Goal: Use online tool/utility: Use online tool/utility

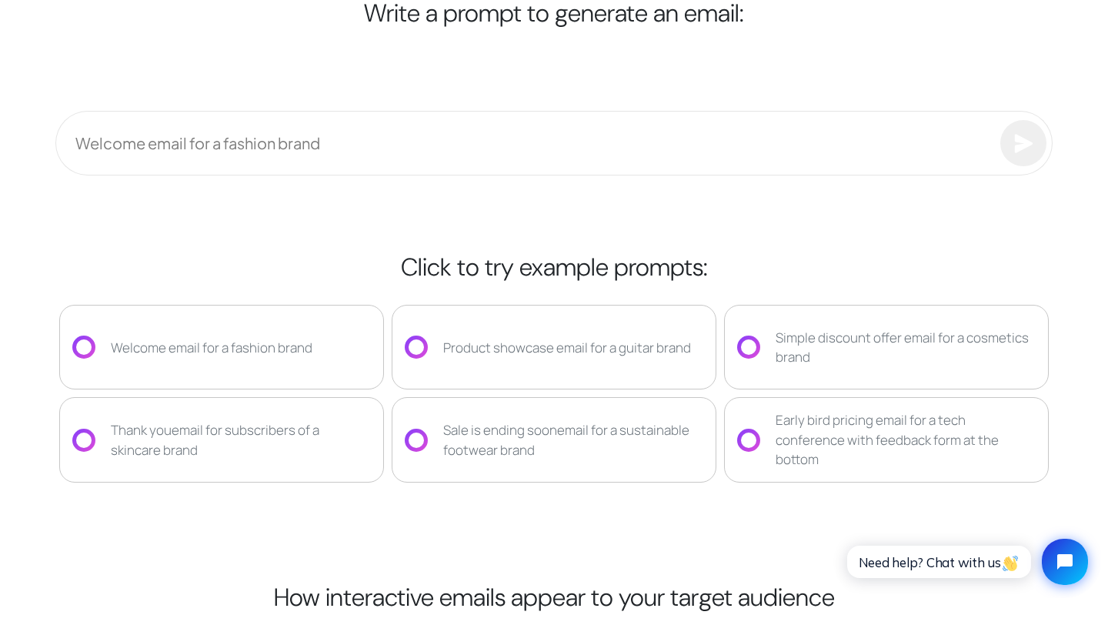
scroll to position [2623, 0]
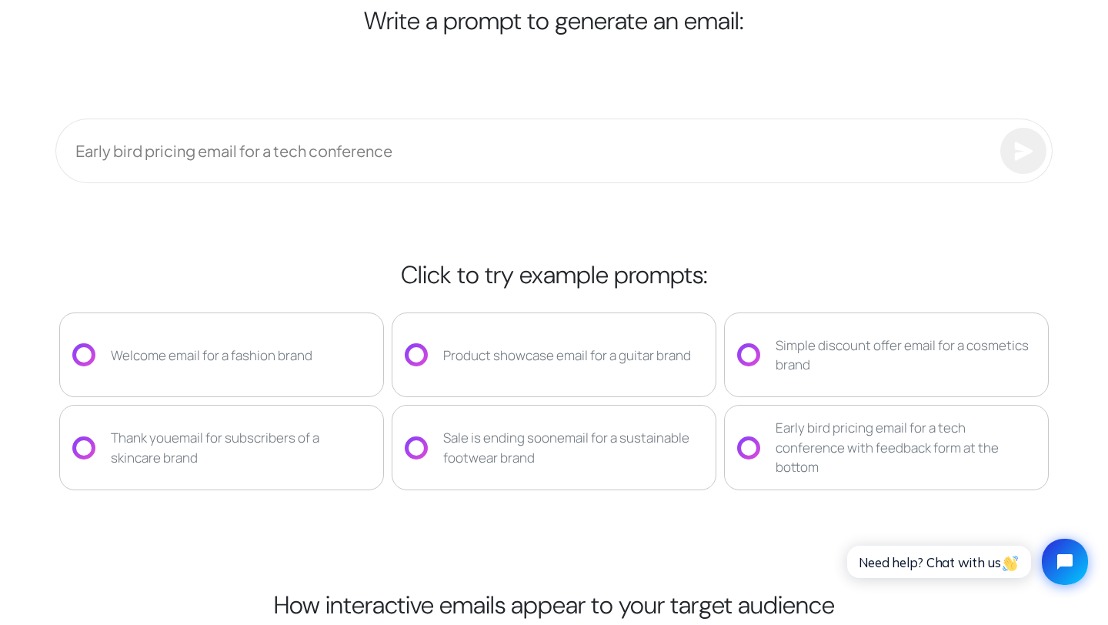
click at [1027, 142] on icon "submit" at bounding box center [1023, 151] width 19 height 19
click at [923, 189] on div "Write a prompt to generate an email: Early bird pricing email for a tech confer…" at bounding box center [554, 297] width 1016 height 736
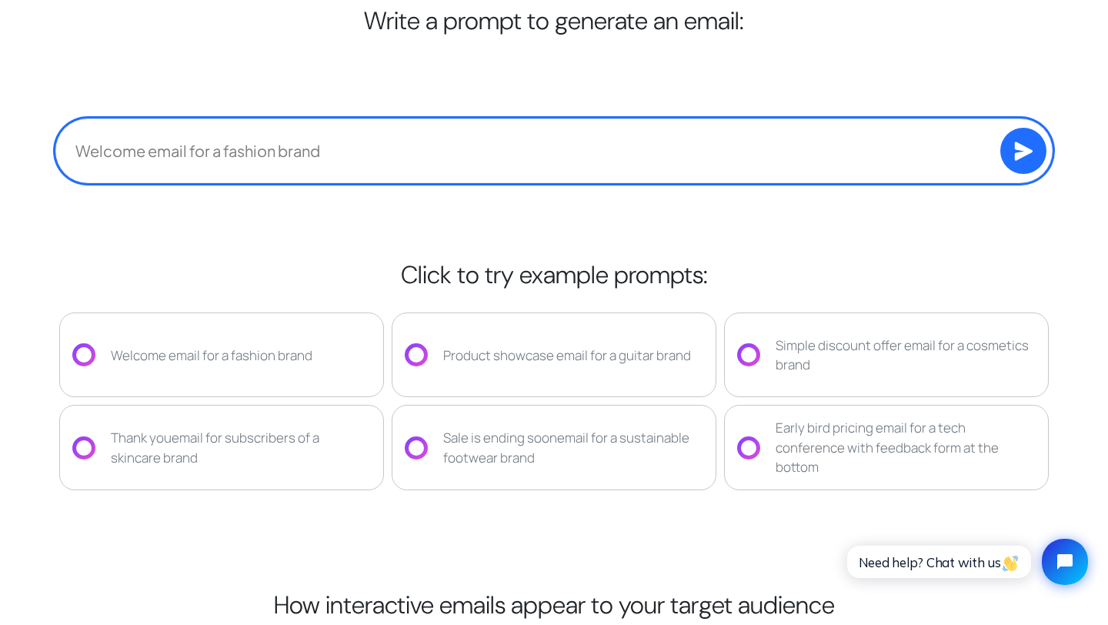
click at [887, 169] on input "text" at bounding box center [553, 151] width 997 height 65
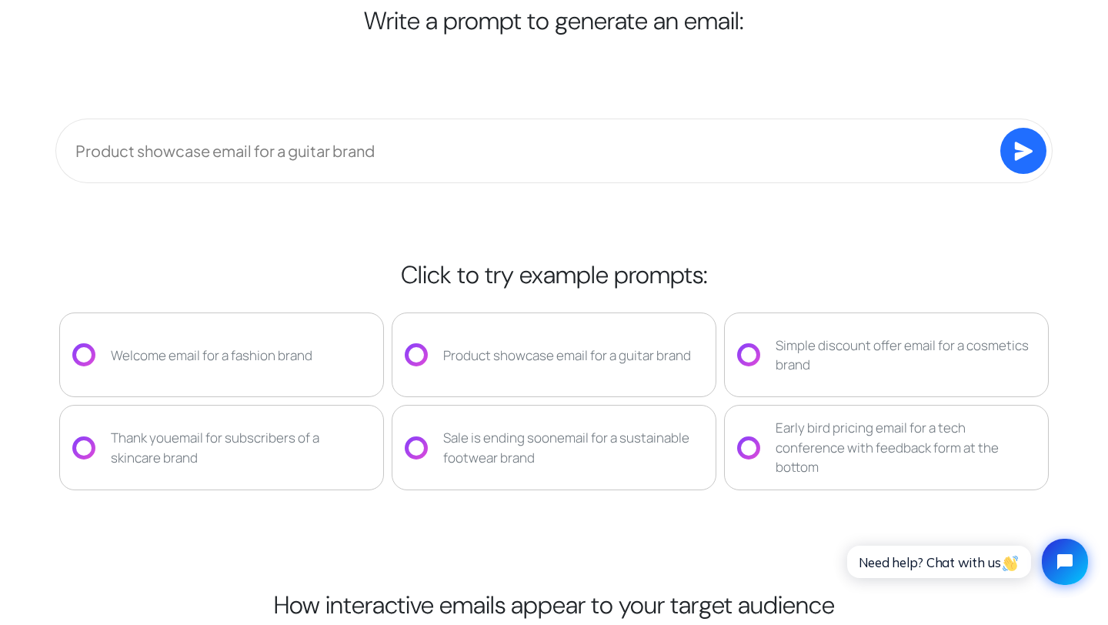
click at [1018, 154] on icon "submit" at bounding box center [1023, 151] width 18 height 18
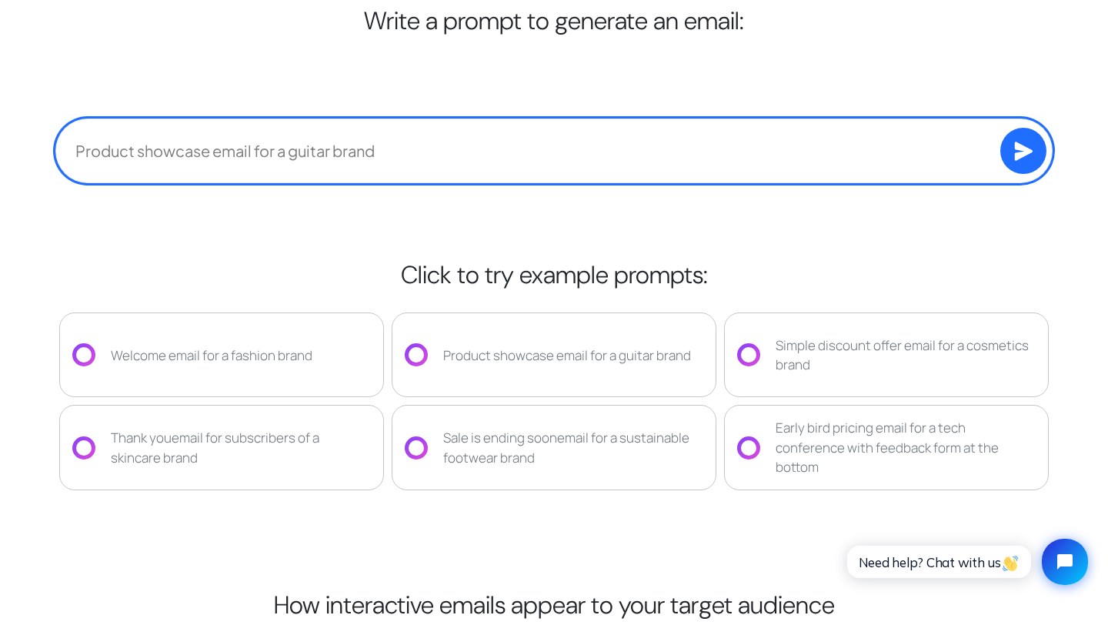
click at [976, 165] on input "text" at bounding box center [553, 151] width 997 height 65
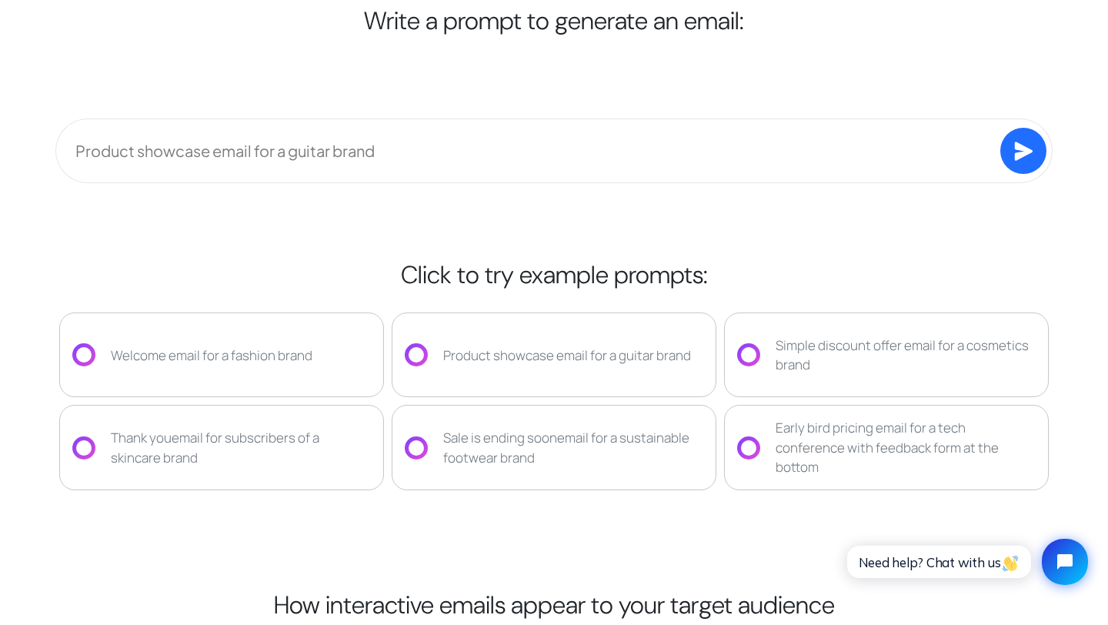
click at [1019, 158] on icon "submit" at bounding box center [1023, 151] width 18 height 18
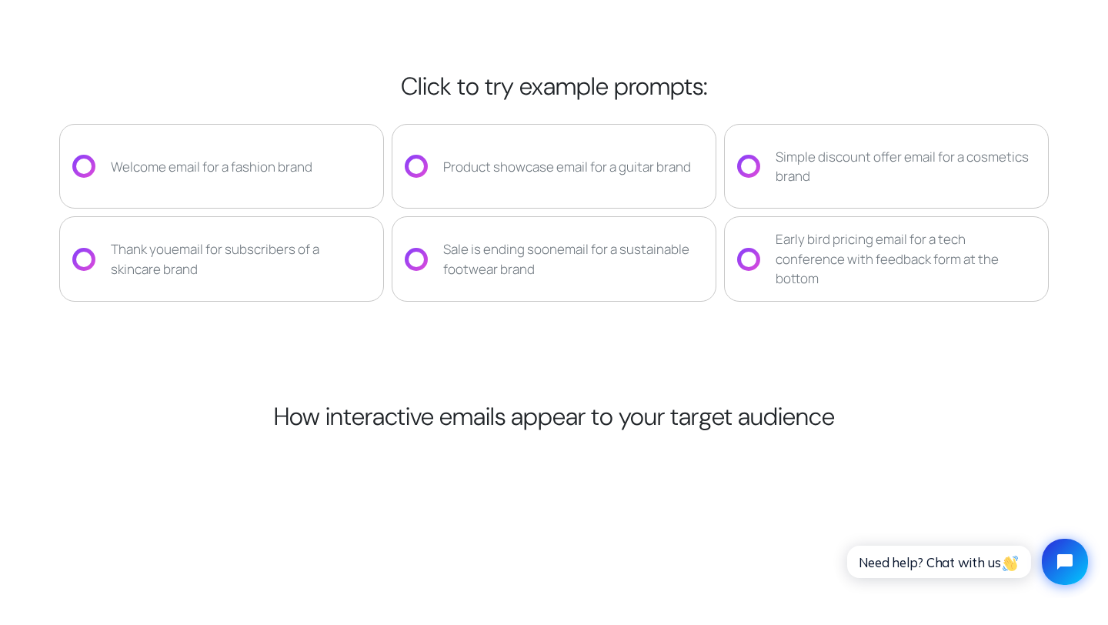
scroll to position [2814, 0]
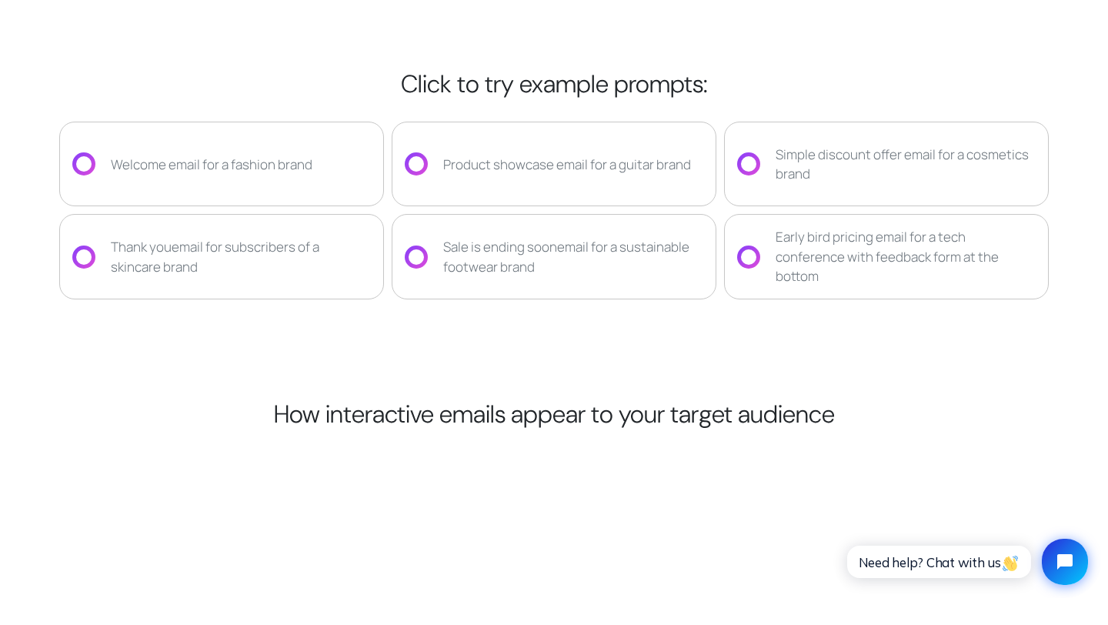
click at [879, 250] on div "Early bird pricing email for a tech conference with feedback form at the bottom" at bounding box center [906, 256] width 260 height 59
type input "**********"
click at [745, 252] on div at bounding box center [748, 256] width 15 height 15
click at [817, 255] on div "Early bird pricing email for a tech conference with feedback form at the bottom" at bounding box center [906, 256] width 260 height 59
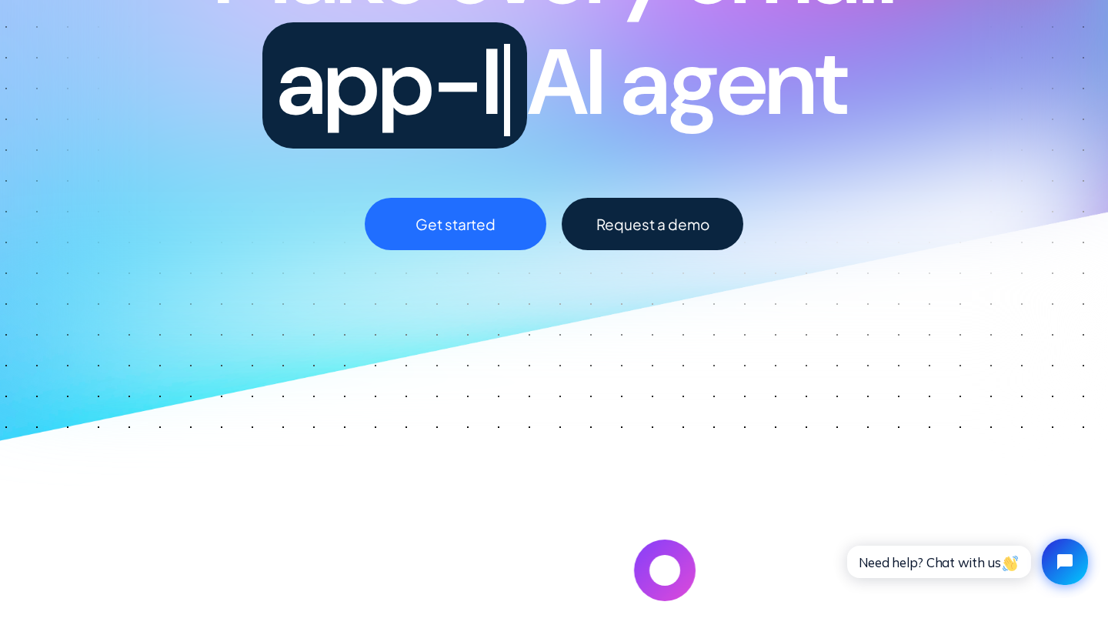
scroll to position [0, 0]
